Goal: Find specific page/section: Find specific page/section

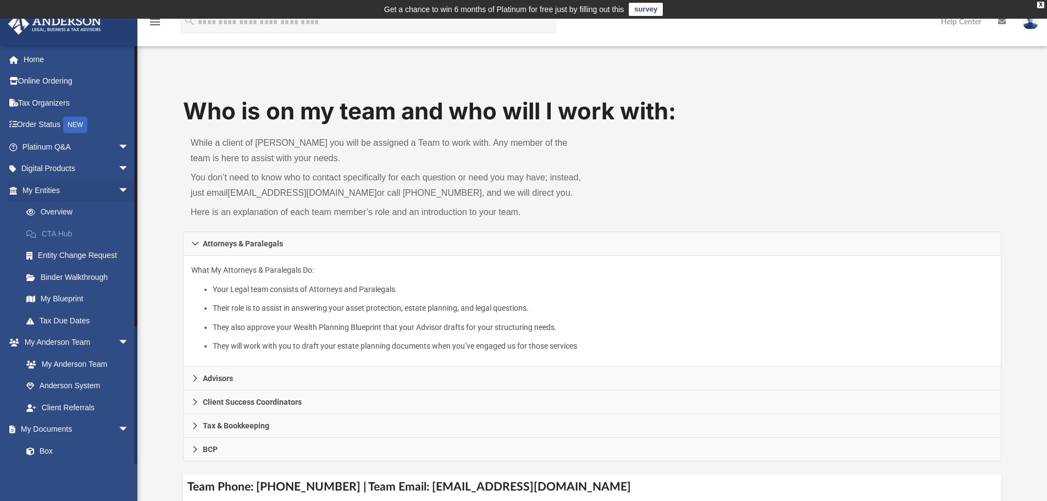
click at [68, 233] on link "CTA Hub" at bounding box center [80, 234] width 130 height 22
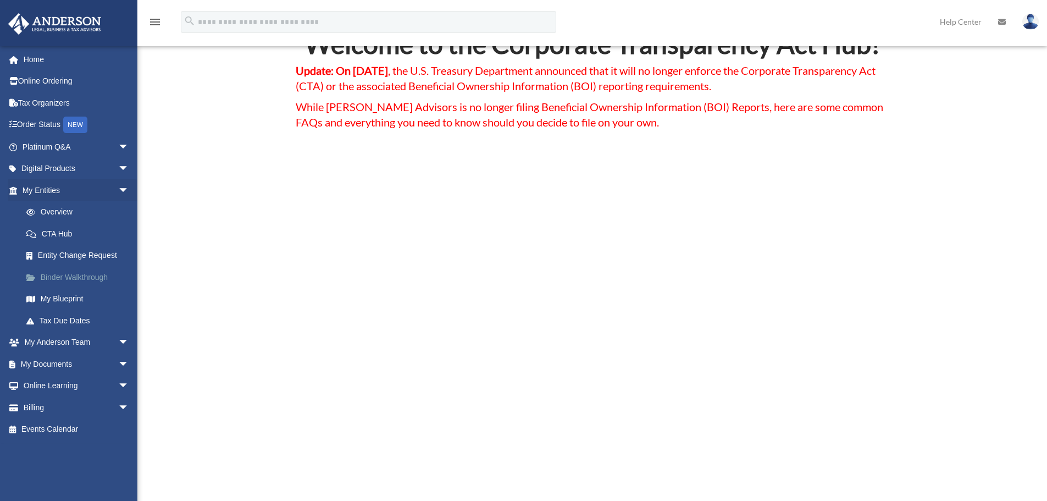
scroll to position [110, 0]
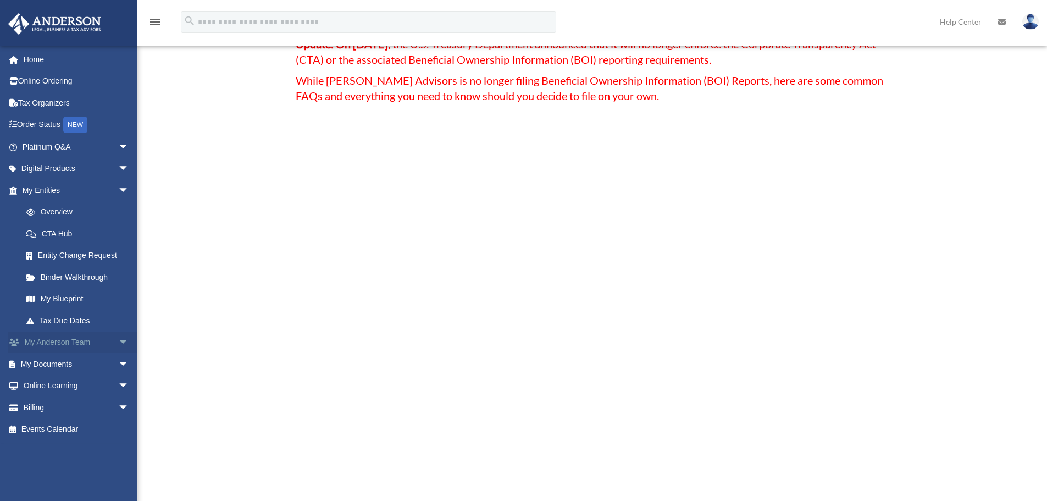
click at [118, 342] on span "arrow_drop_down" at bounding box center [129, 342] width 22 height 23
click at [118, 429] on span "arrow_drop_down" at bounding box center [129, 429] width 22 height 23
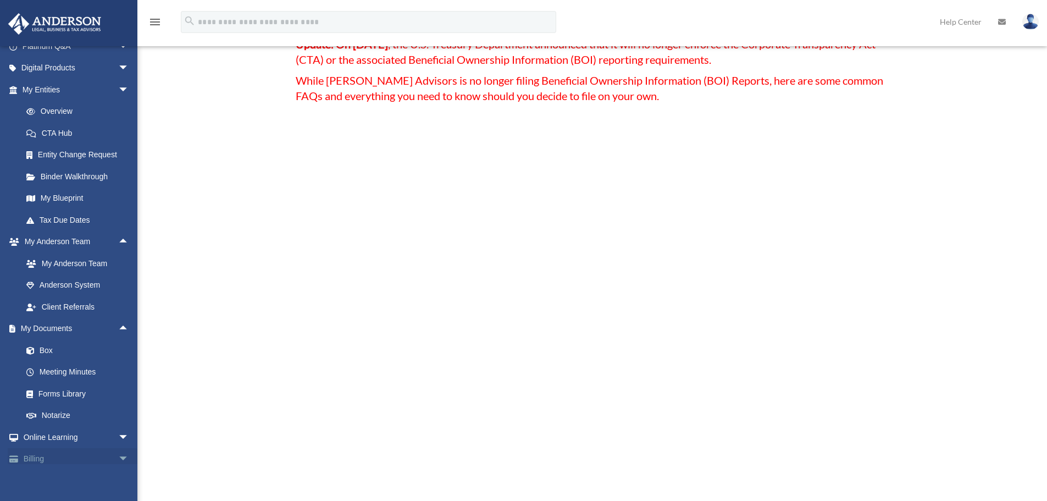
scroll to position [131, 0]
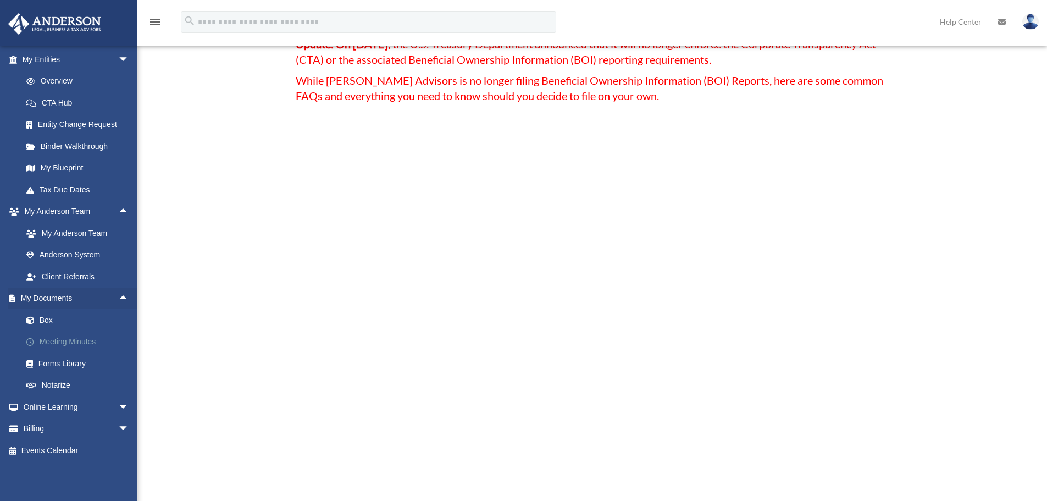
click at [69, 339] on link "Meeting Minutes" at bounding box center [80, 342] width 130 height 22
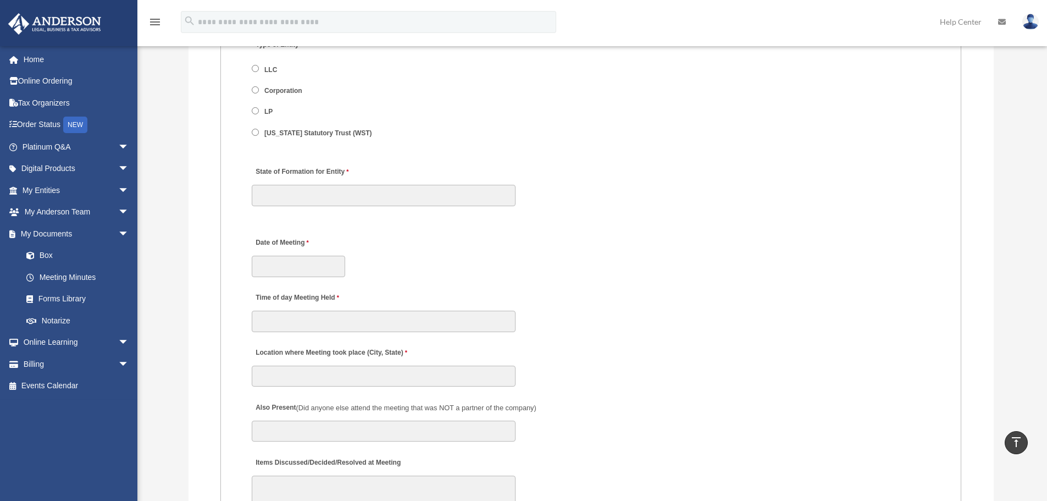
scroll to position [1429, 0]
